Goal: Find specific page/section: Find specific page/section

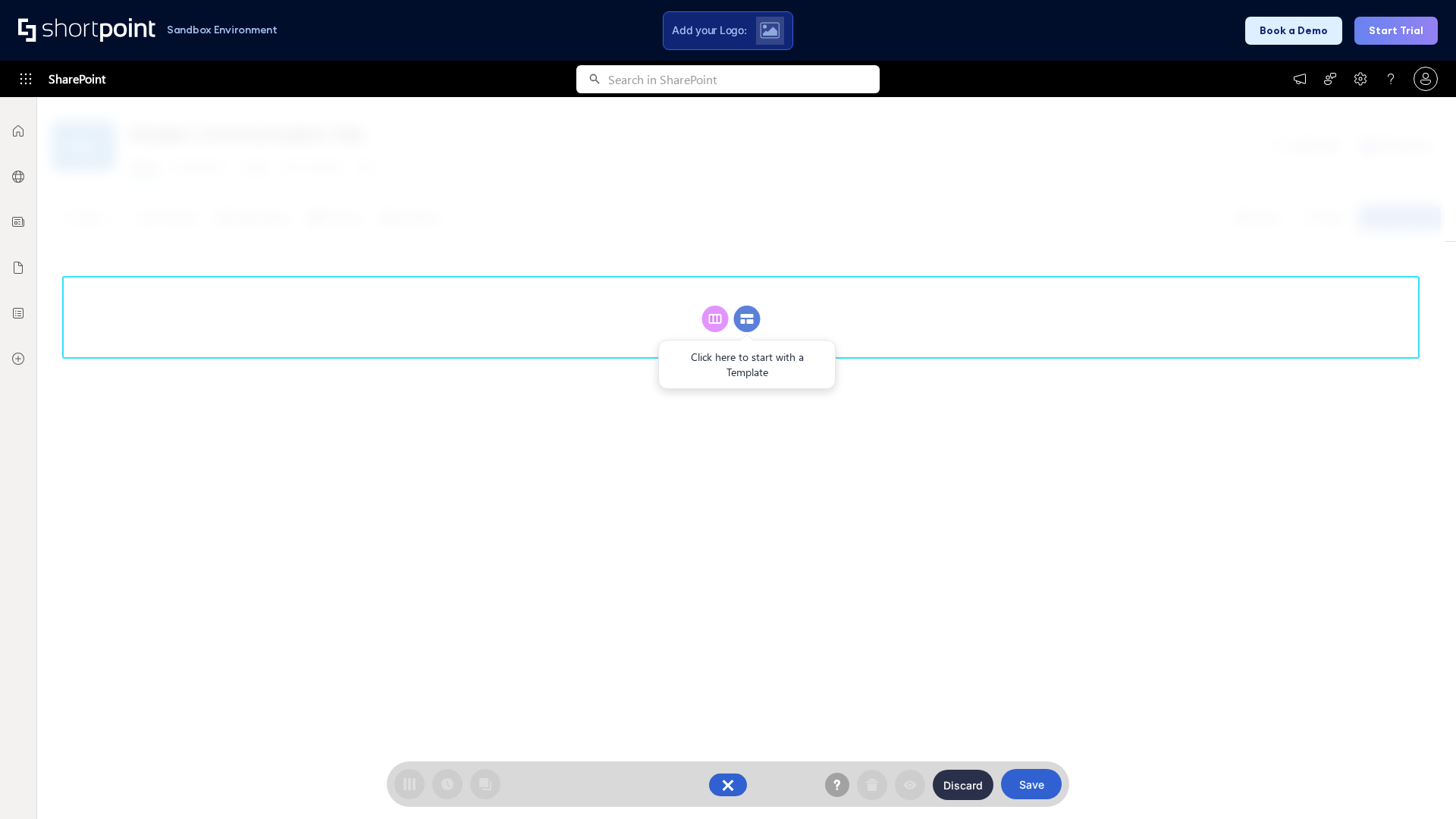
click at [747, 319] on circle at bounding box center [747, 319] width 26 height 26
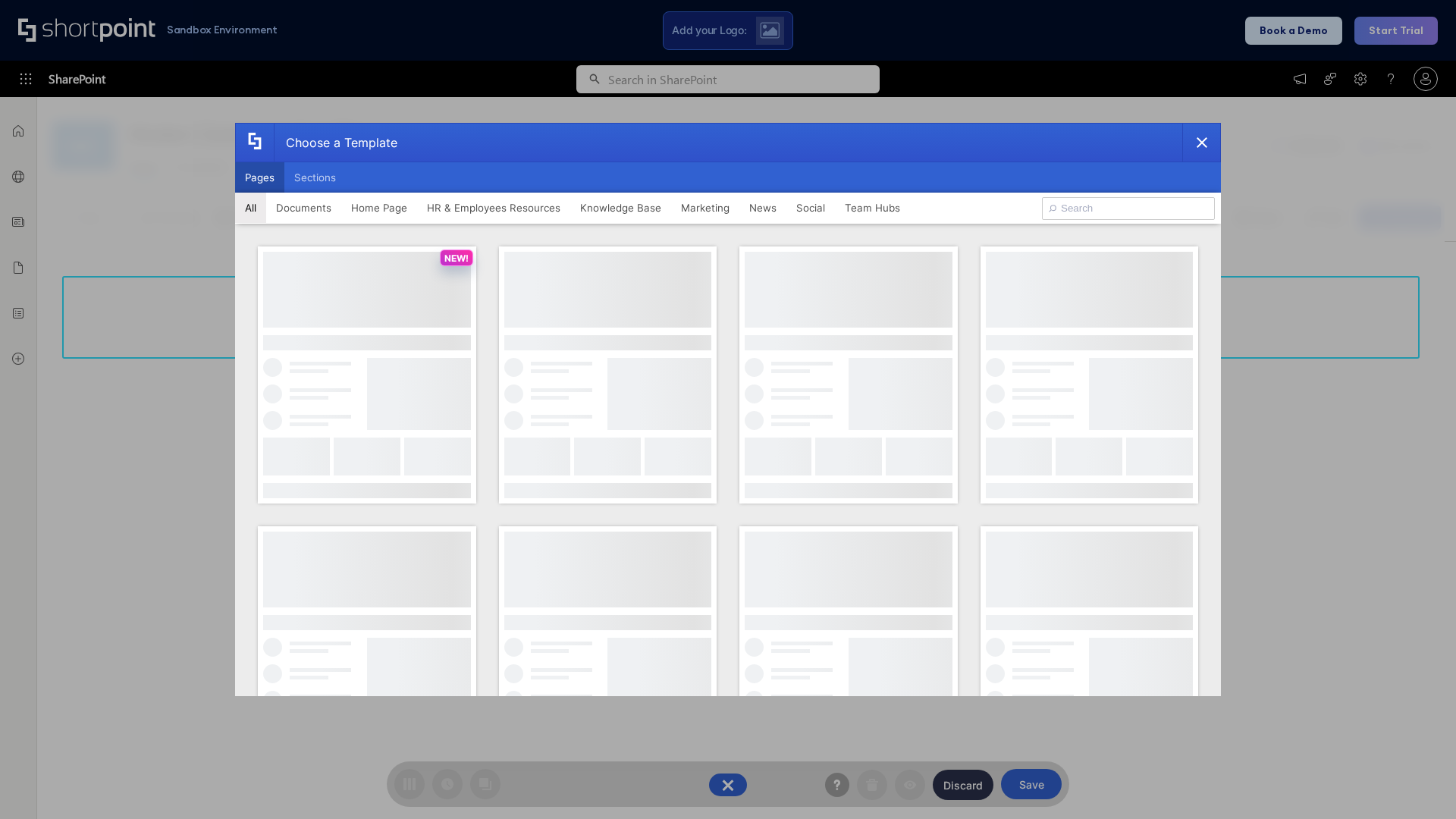
click at [260, 177] on button "Pages" at bounding box center [260, 177] width 49 height 30
type input "Together"
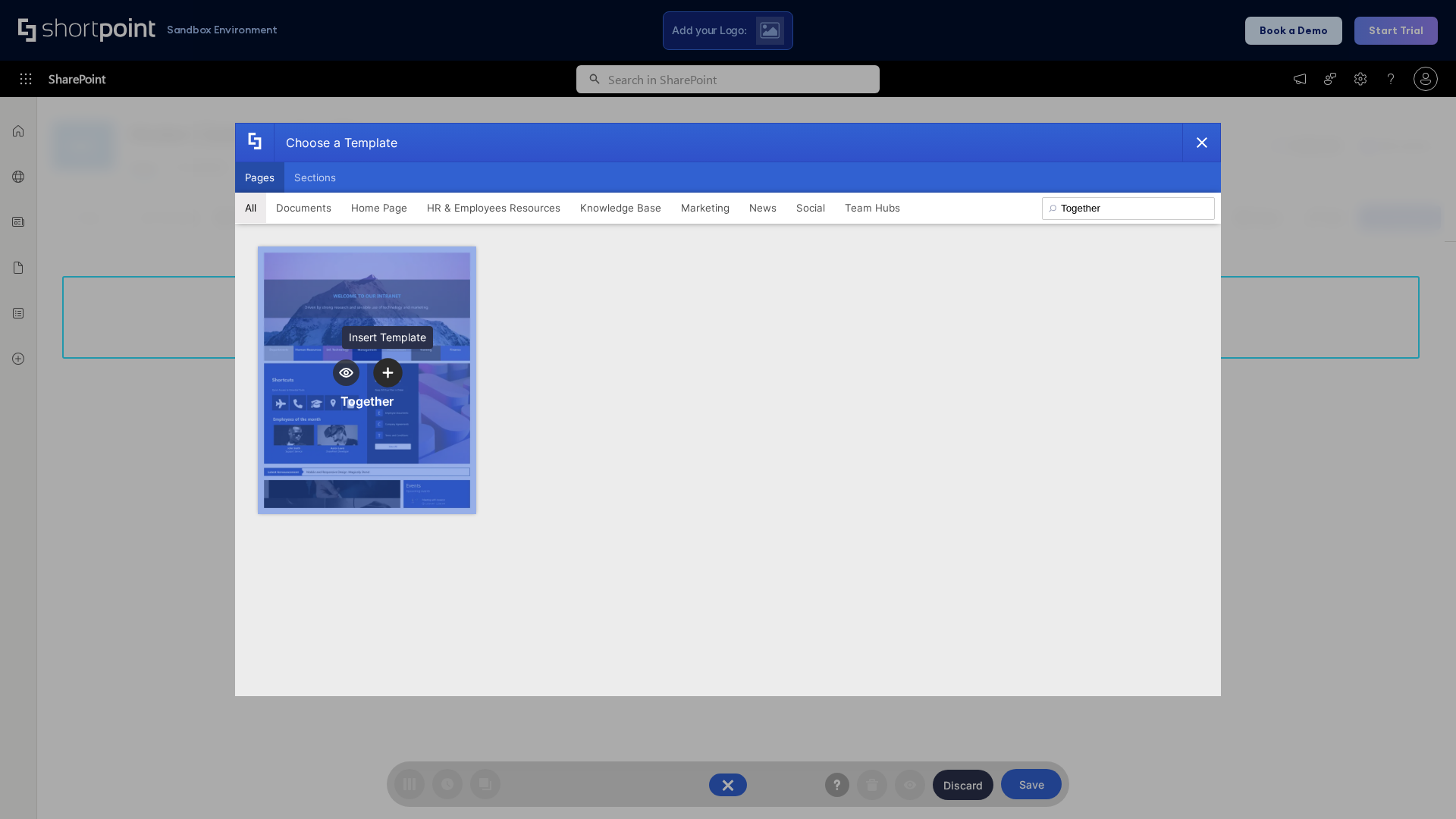
click at [388, 373] on icon "template selector" at bounding box center [387, 372] width 10 height 10
